Goal: Information Seeking & Learning: Learn about a topic

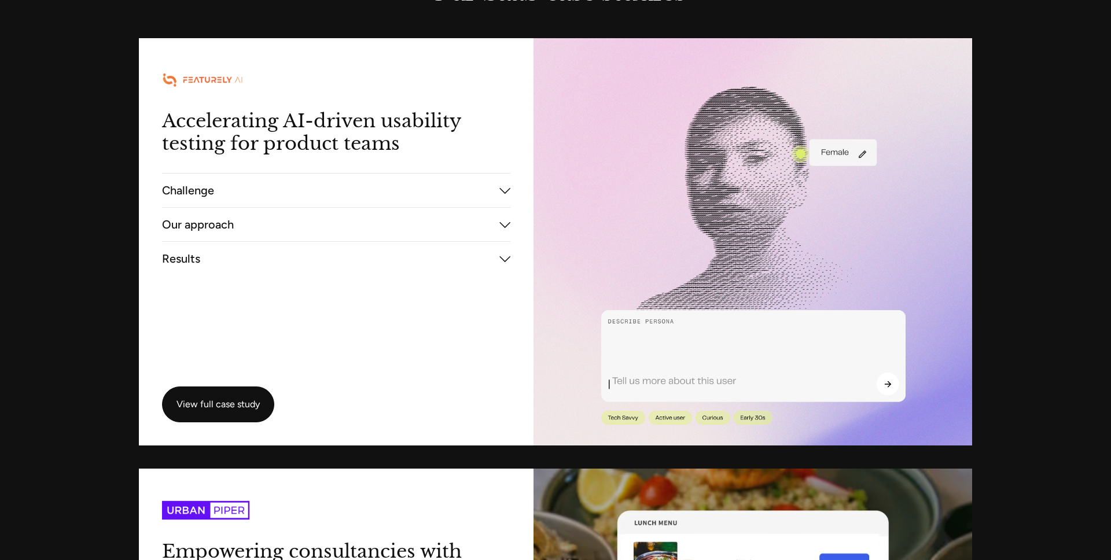
scroll to position [2075, 0]
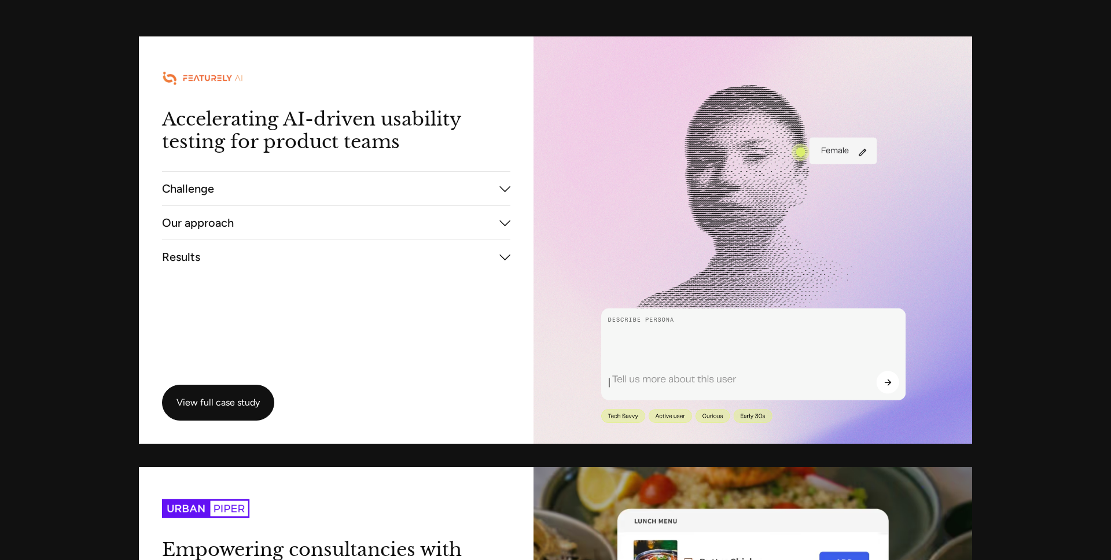
click at [315, 226] on button "Our approach" at bounding box center [336, 223] width 348 height 39
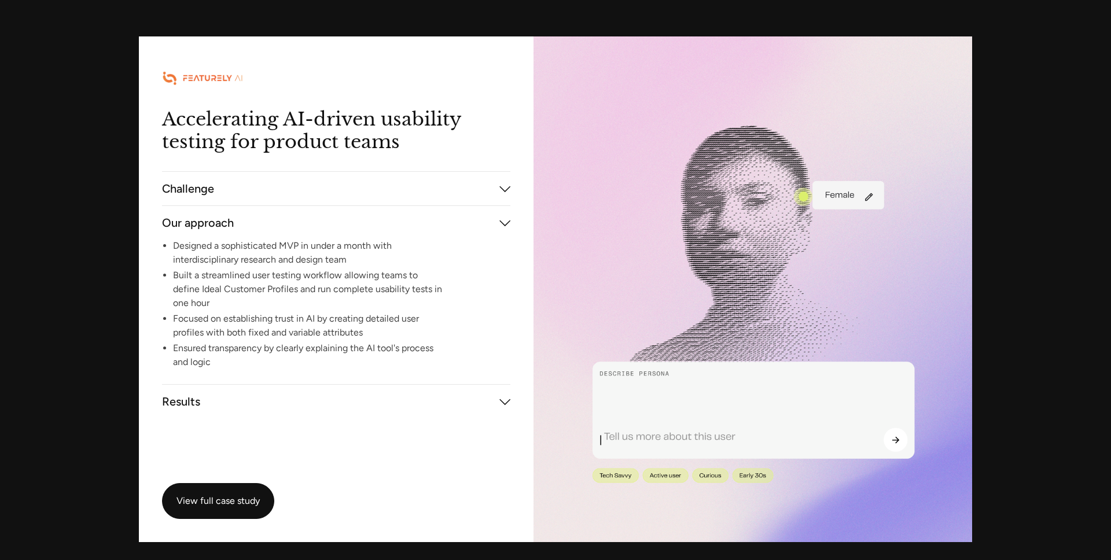
click at [325, 253] on li "Designed a sophisticated MVP in under a month with interdisciplinary research a…" at bounding box center [312, 253] width 278 height 28
click at [340, 193] on button "Challenge" at bounding box center [336, 189] width 348 height 39
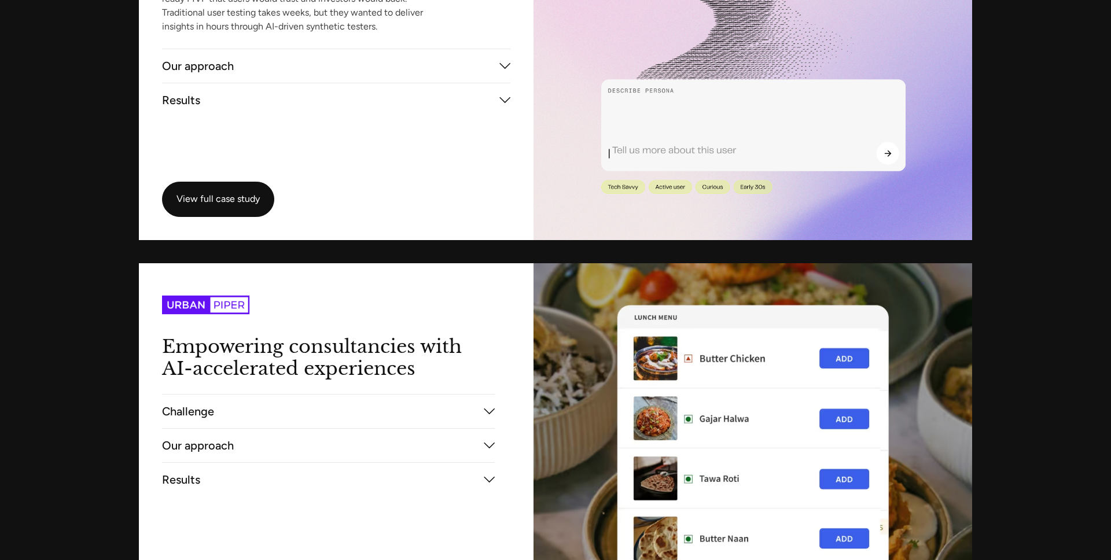
scroll to position [2366, 0]
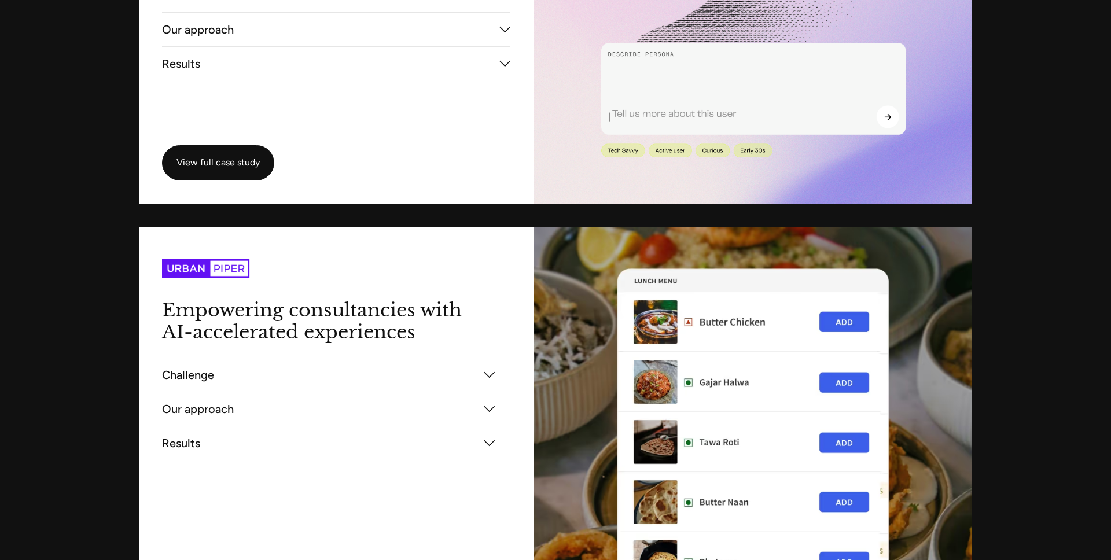
click at [352, 380] on button "Challenge" at bounding box center [328, 374] width 333 height 39
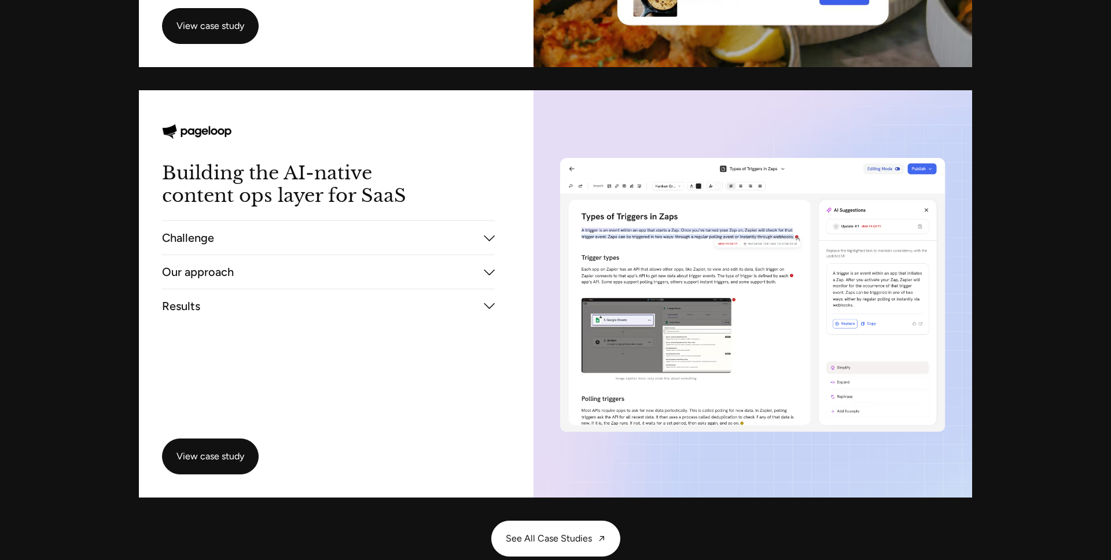
scroll to position [2947, 0]
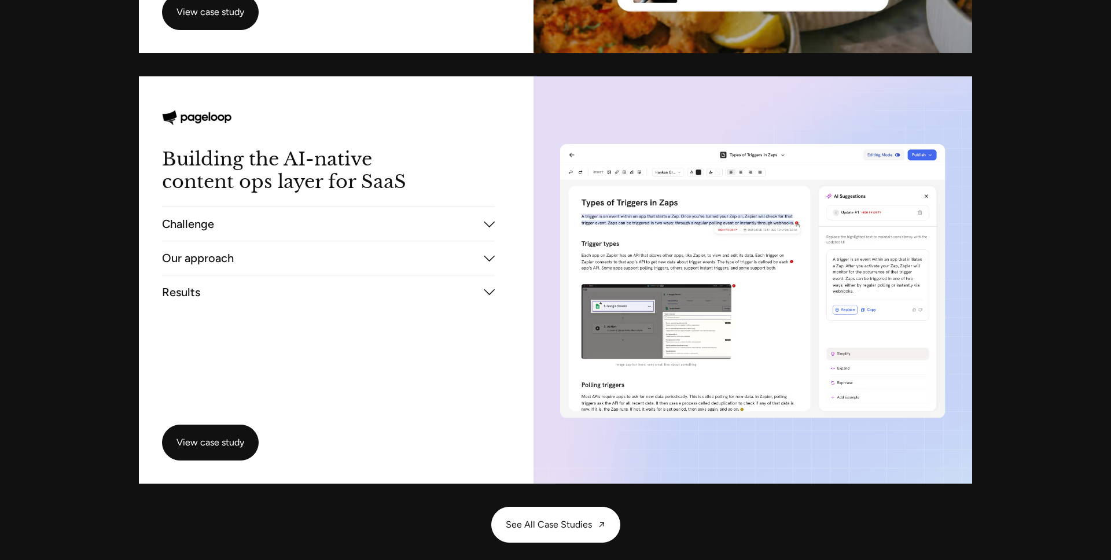
click at [316, 273] on button "Our approach" at bounding box center [328, 258] width 333 height 39
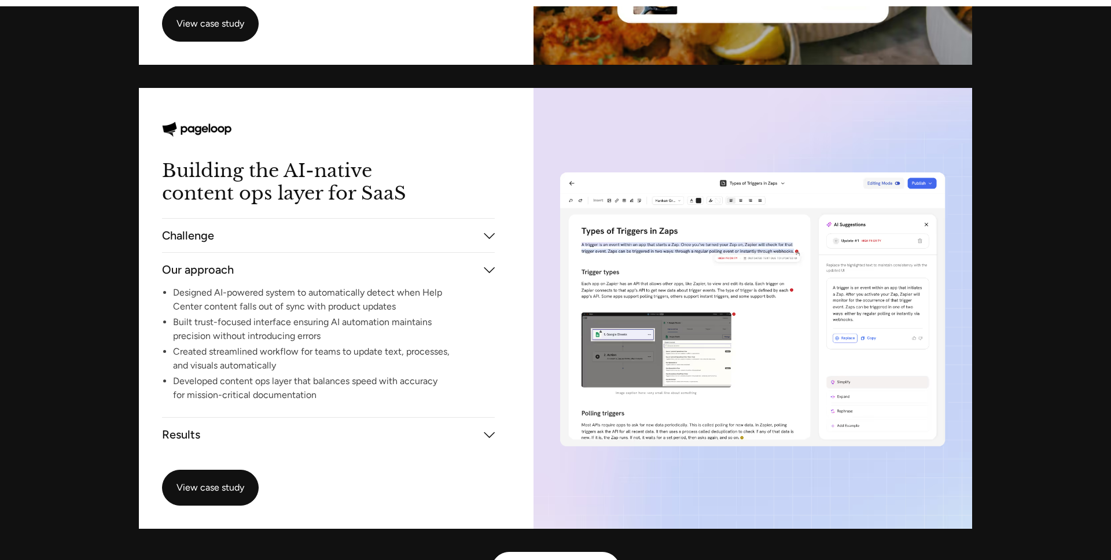
scroll to position [2945, 0]
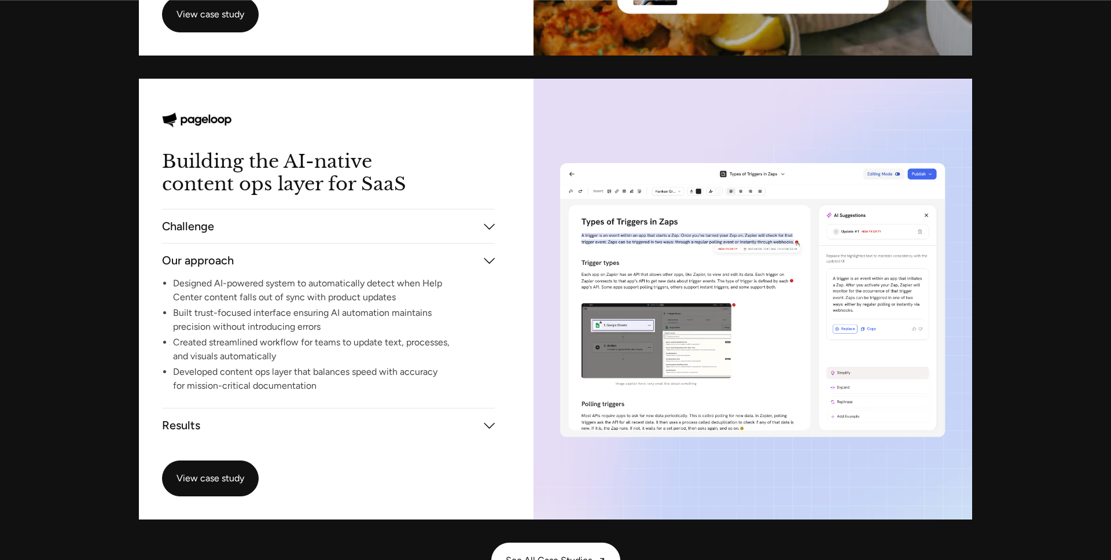
click at [317, 224] on button "Challenge" at bounding box center [328, 226] width 333 height 39
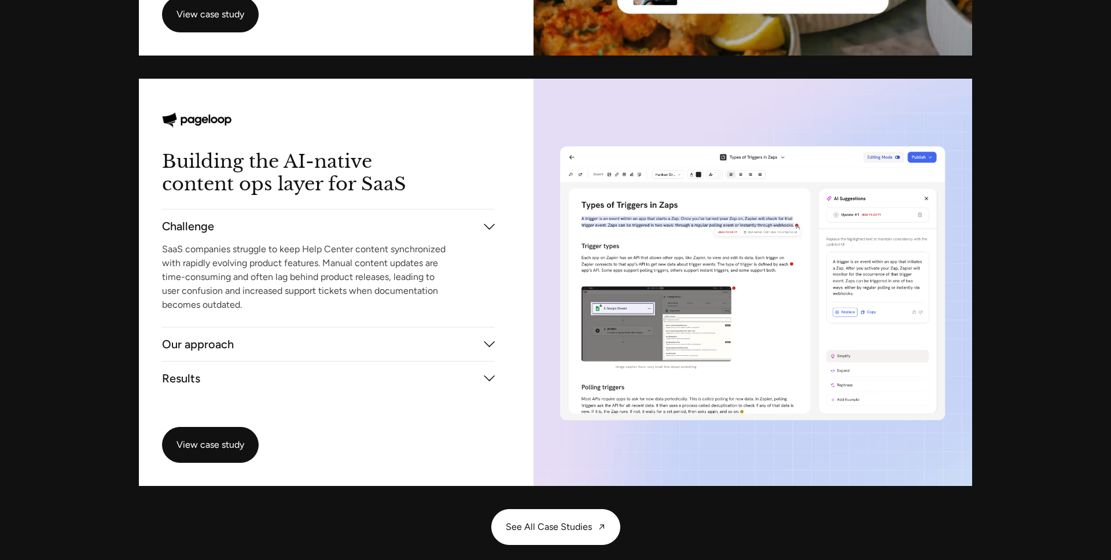
click at [325, 346] on button "Our approach" at bounding box center [328, 344] width 333 height 39
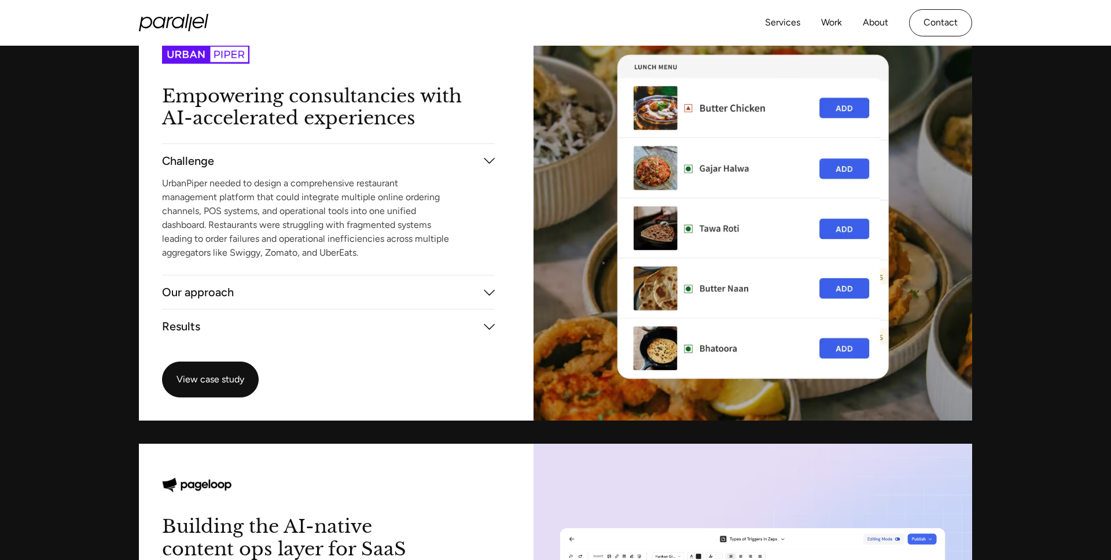
scroll to position [2371, 0]
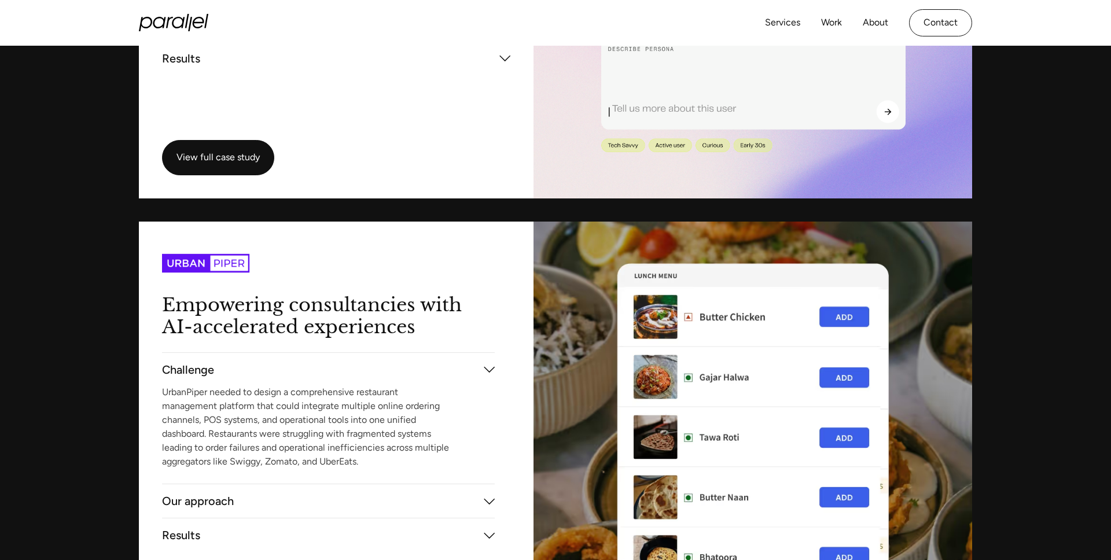
click at [430, 391] on p "UrbanPiper needed to design a comprehensive restaurant management platform that…" at bounding box center [306, 427] width 289 height 76
click at [435, 365] on button "Challenge" at bounding box center [328, 369] width 333 height 39
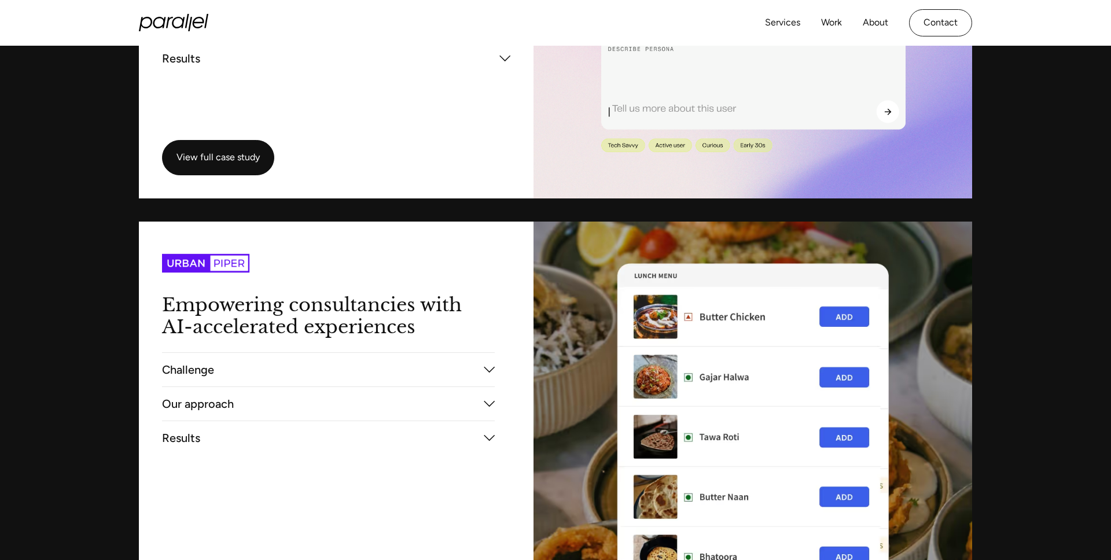
click at [435, 365] on button "Challenge" at bounding box center [328, 369] width 333 height 39
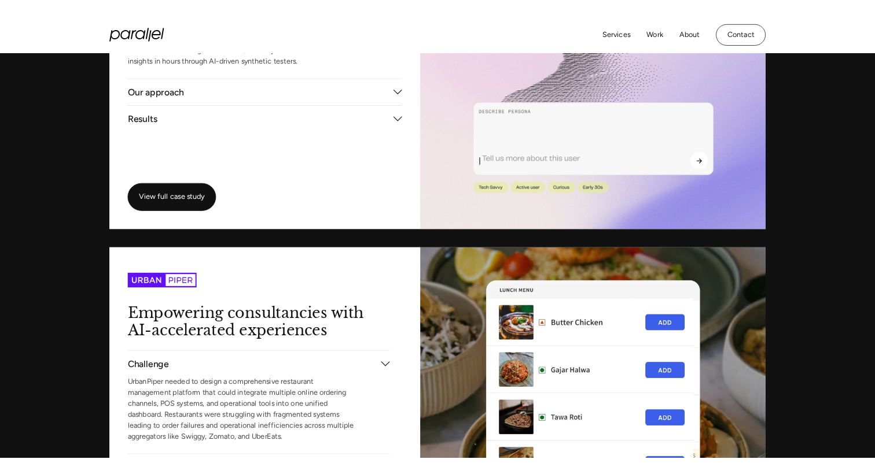
scroll to position [2223, 0]
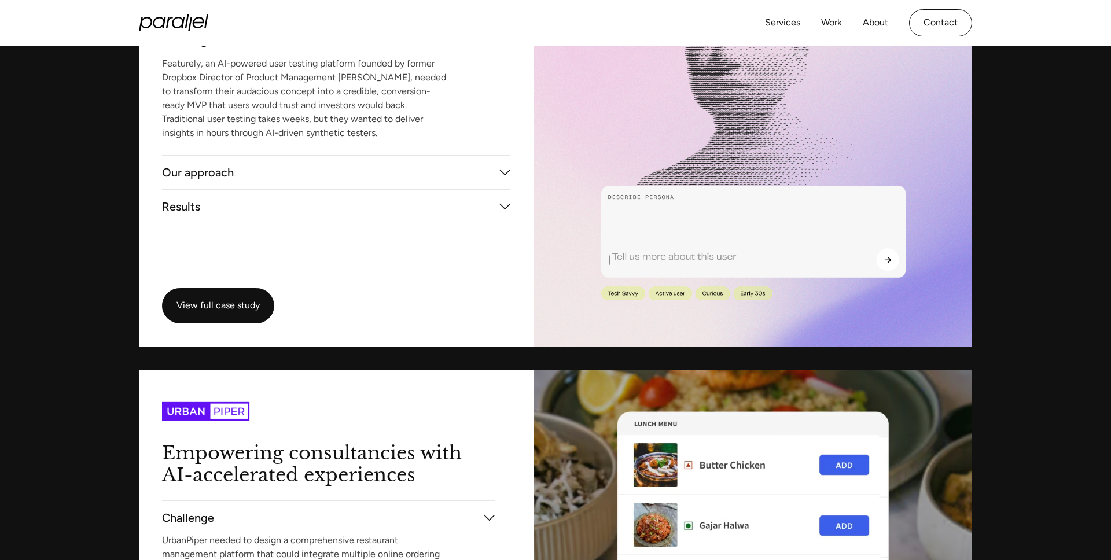
click at [384, 210] on button "Results" at bounding box center [336, 206] width 348 height 39
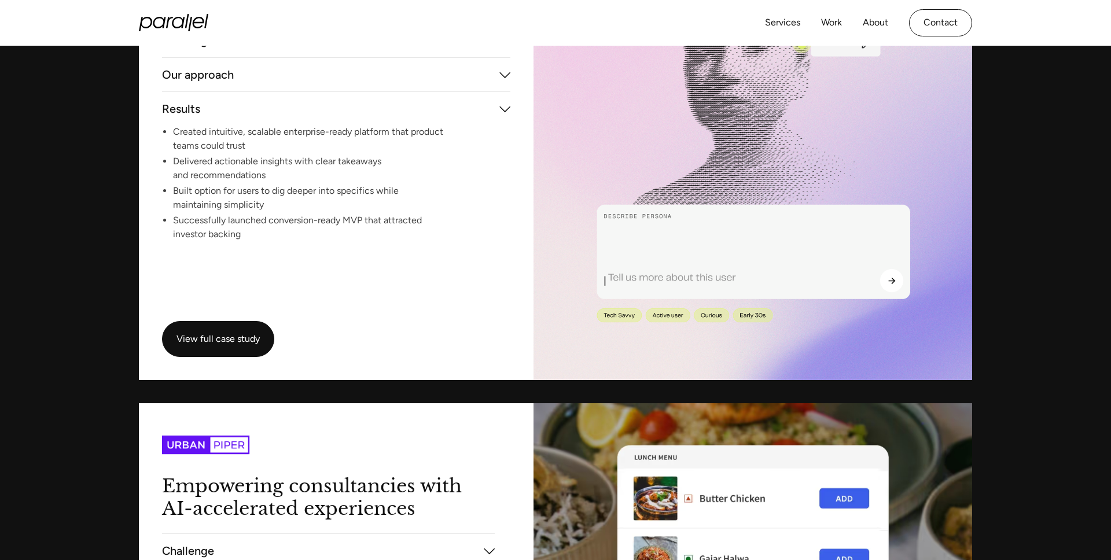
click at [372, 65] on button "Our approach" at bounding box center [336, 75] width 348 height 39
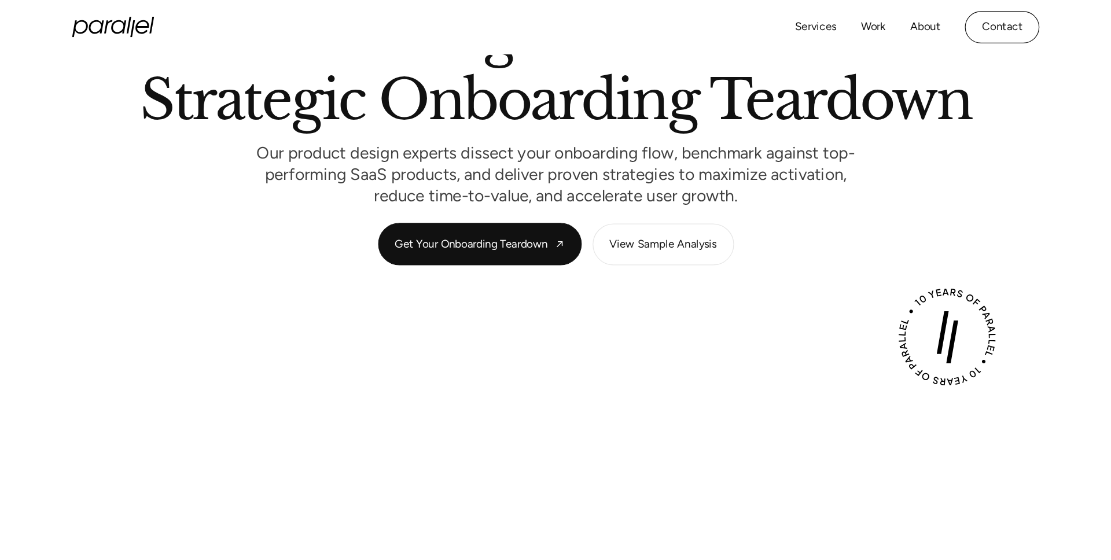
scroll to position [0, 0]
